Goal: Task Accomplishment & Management: Manage account settings

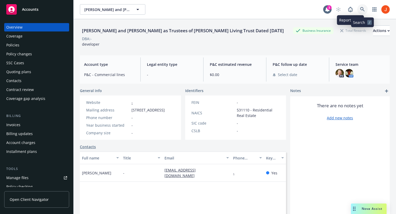
click at [362, 9] on icon at bounding box center [362, 9] width 5 height 5
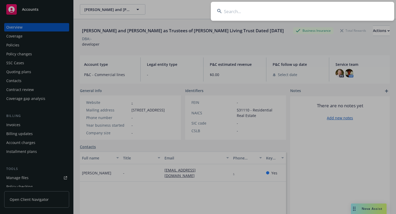
type input "[PERSON_NAME] and [PERSON_NAME] as Trustees of [PERSON_NAME] Living Trust"
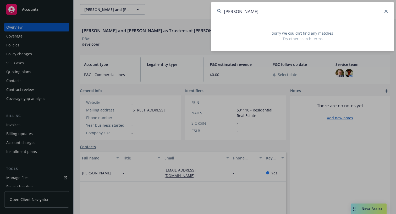
type input "[PERSON_NAME]"
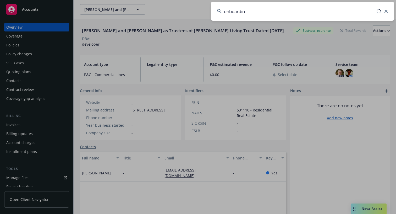
type input "onboarding"
type input "way super"
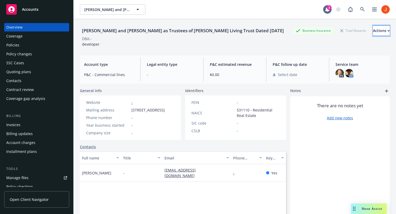
click at [373, 29] on div "Actions" at bounding box center [381, 31] width 17 height 10
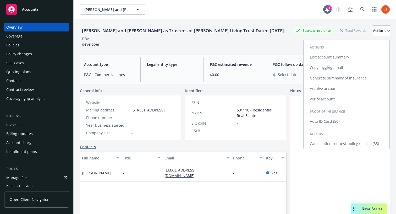
click at [354, 57] on link "Edit account summary" at bounding box center [347, 57] width 86 height 10
select select "US"
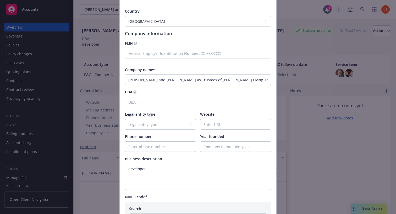
scroll to position [57, 0]
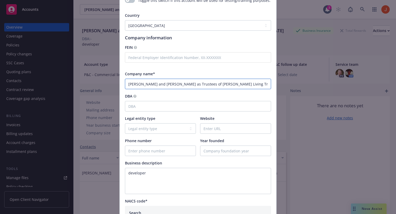
click at [246, 85] on input "[PERSON_NAME] and [PERSON_NAME] as Trustees of [PERSON_NAME] Living Trust Dated…" at bounding box center [198, 84] width 146 height 10
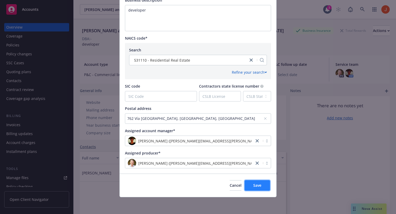
click at [254, 184] on span "Save" at bounding box center [258, 185] width 8 height 5
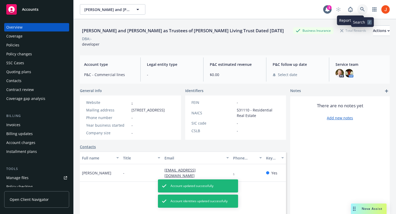
click at [362, 11] on icon at bounding box center [362, 9] width 5 height 5
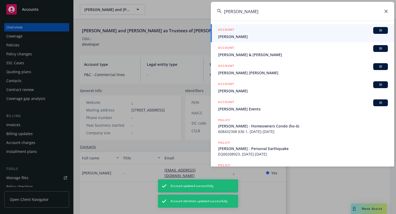
type input "[PERSON_NAME]"
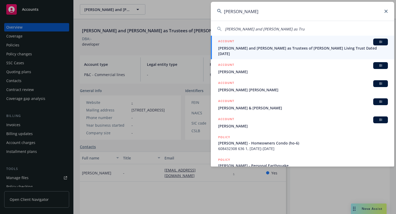
type input "[PERSON_NAME]"
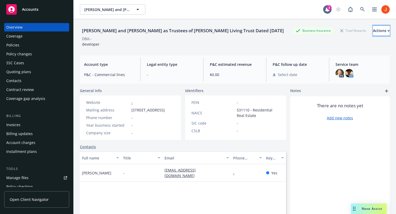
click at [376, 35] on div "Actions" at bounding box center [381, 31] width 17 height 10
click at [338, 22] on div "[PERSON_NAME] and [PERSON_NAME] as Trustees of [PERSON_NAME] Living Trust Dated…" at bounding box center [235, 35] width 310 height 32
click at [125, 34] on div "[PERSON_NAME] and [PERSON_NAME] as Trustees of [PERSON_NAME] Living Trust Dated…" at bounding box center [183, 30] width 206 height 7
